Goal: Information Seeking & Learning: Learn about a topic

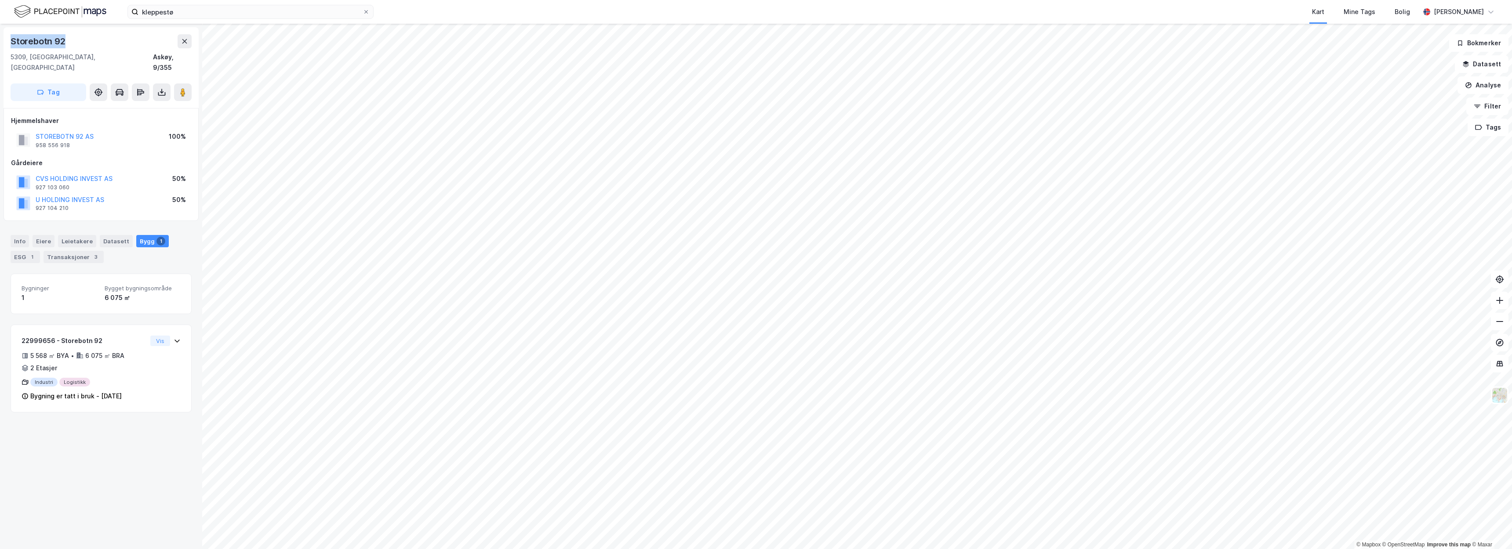
drag, startPoint x: 79, startPoint y: 45, endPoint x: 10, endPoint y: 43, distance: 68.6
click at [10, 43] on div "Storebotn 92 5309, Kleppestø, Vestland Askøy, 9/355 Tag" at bounding box center [101, 67] width 195 height 81
copy div "Storebotn 92"
